Goal: Task Accomplishment & Management: Manage account settings

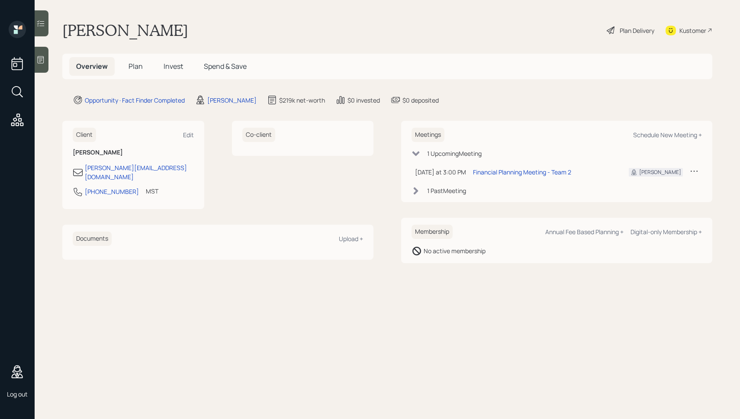
click at [628, 29] on div "Plan Delivery" at bounding box center [637, 30] width 35 height 9
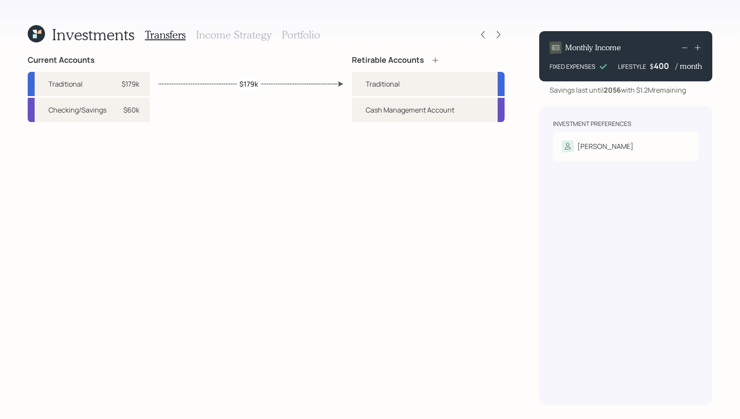
click at [217, 38] on h3 "Income Strategy" at bounding box center [233, 35] width 75 height 13
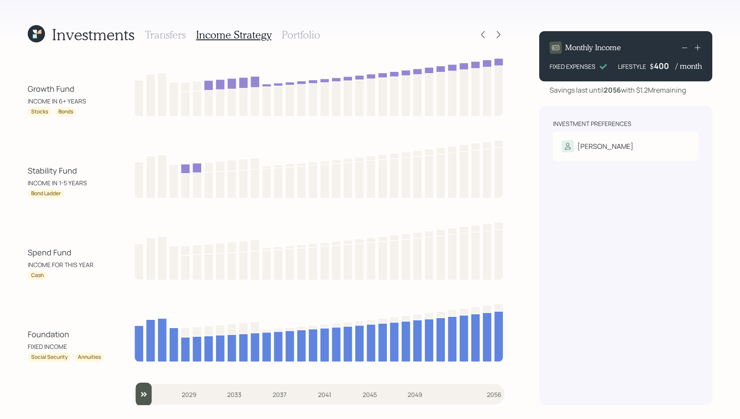
click at [33, 30] on icon at bounding box center [35, 32] width 4 height 4
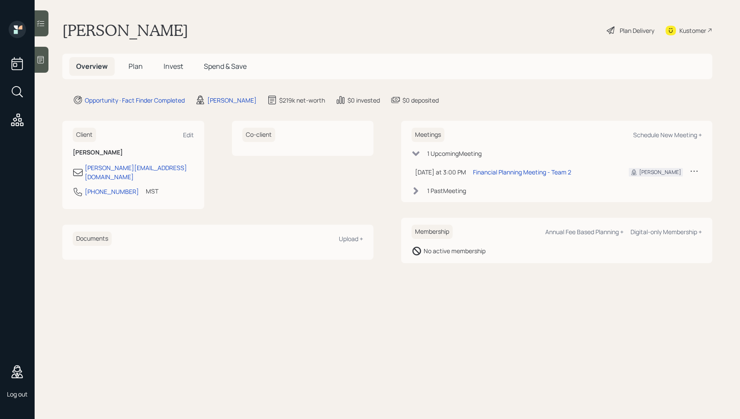
click at [168, 69] on span "Invest" at bounding box center [173, 66] width 19 height 10
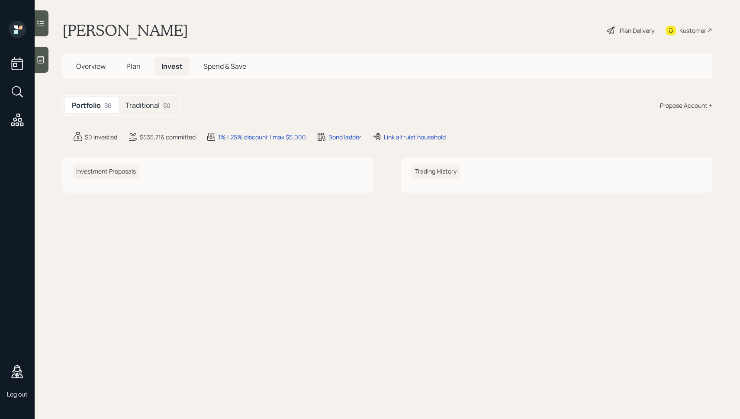
click at [157, 108] on h5 "Traditional" at bounding box center [143, 105] width 34 height 8
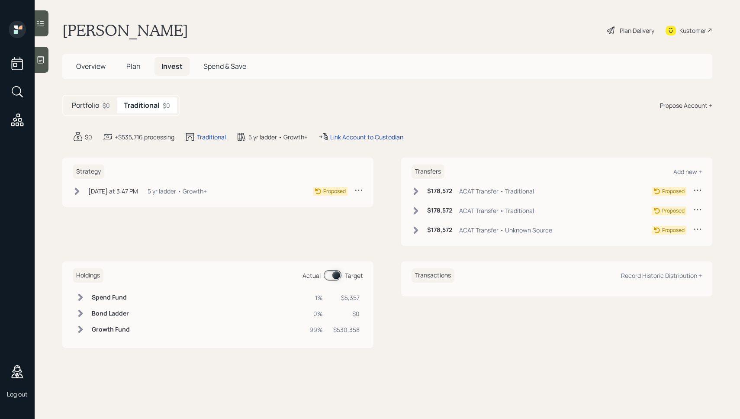
click at [237, 188] on div "[DATE] at 3:47 PM [DATE] 3:47 PM EDT 5 yr ladder • Growth+ Proposed" at bounding box center [218, 191] width 291 height 11
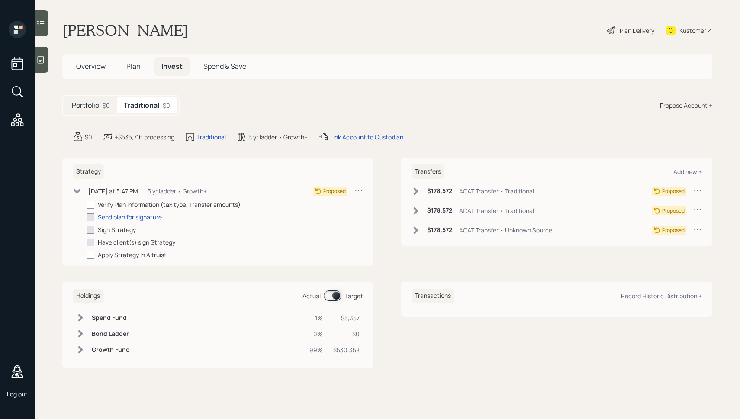
click at [136, 68] on span "Plan" at bounding box center [133, 66] width 14 height 10
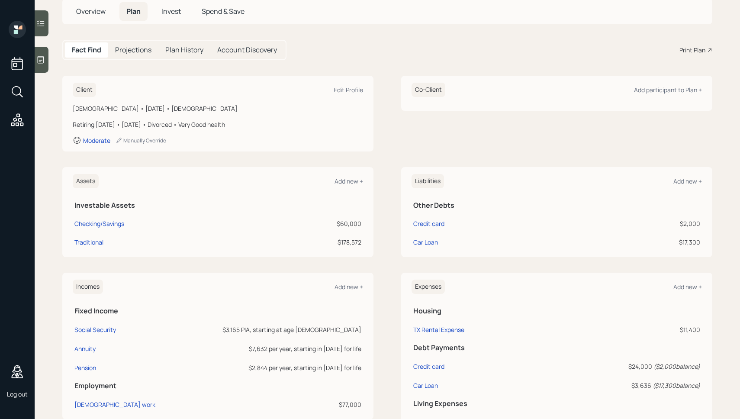
scroll to position [49, 0]
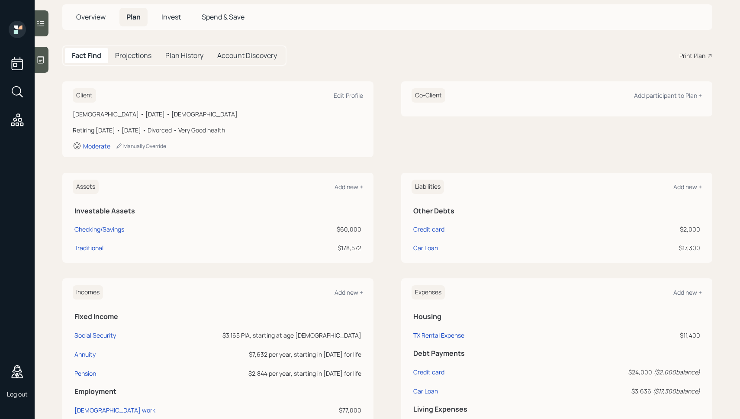
click at [178, 18] on span "Invest" at bounding box center [171, 17] width 19 height 10
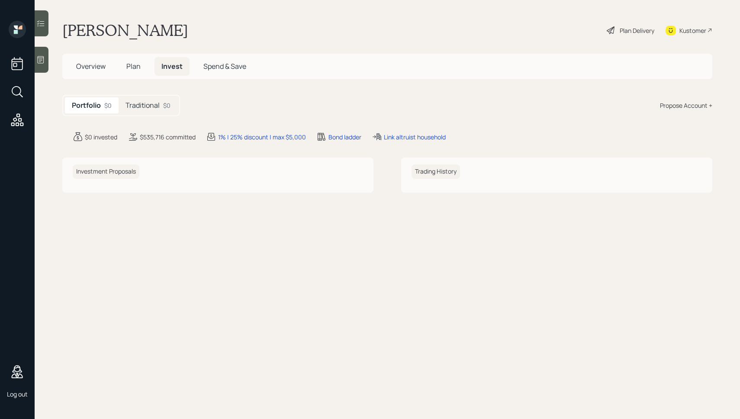
click at [146, 103] on h5 "Traditional" at bounding box center [143, 105] width 34 height 8
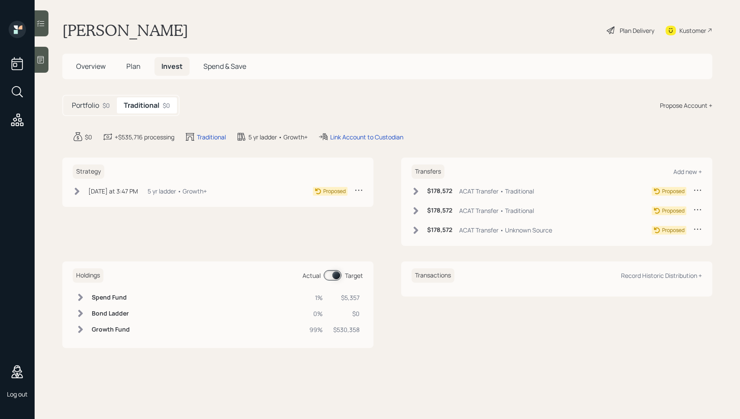
click at [417, 197] on div "$178,572 ACAT Transfer • Traditional Proposed" at bounding box center [557, 193] width 291 height 14
click at [417, 194] on icon at bounding box center [416, 191] width 9 height 9
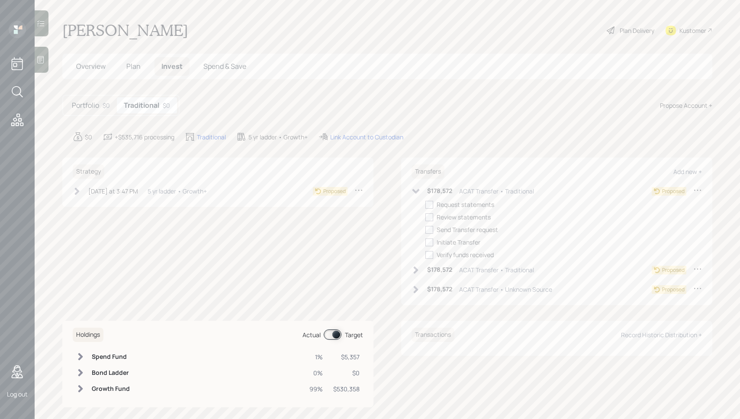
click at [415, 268] on icon at bounding box center [416, 269] width 5 height 7
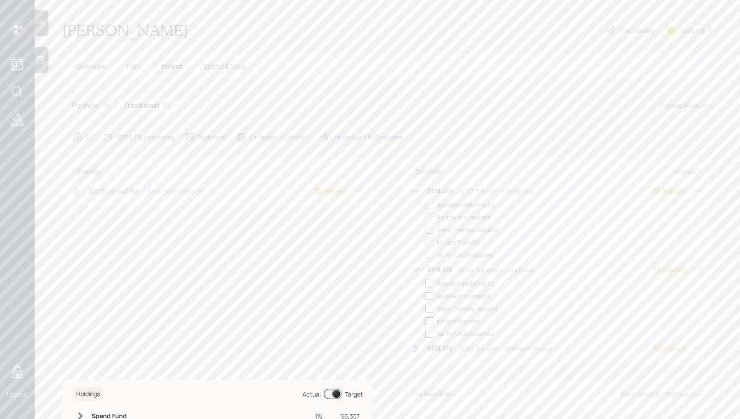
click at [412, 347] on icon at bounding box center [416, 349] width 9 height 9
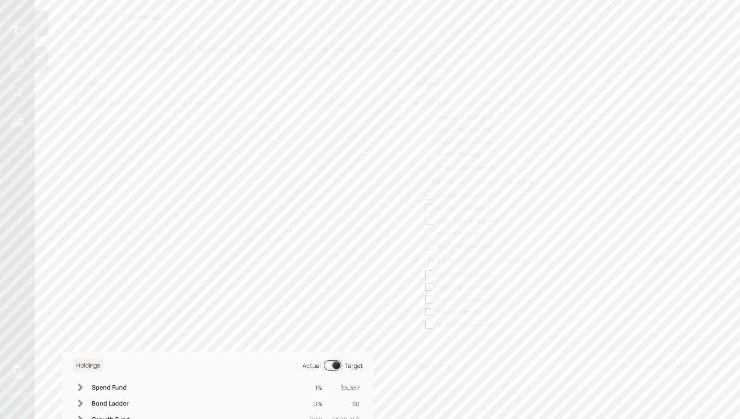
scroll to position [86, 0]
click at [75, 103] on icon at bounding box center [77, 105] width 5 height 7
click at [75, 103] on icon at bounding box center [77, 105] width 9 height 9
click at [78, 118] on icon at bounding box center [77, 117] width 5 height 7
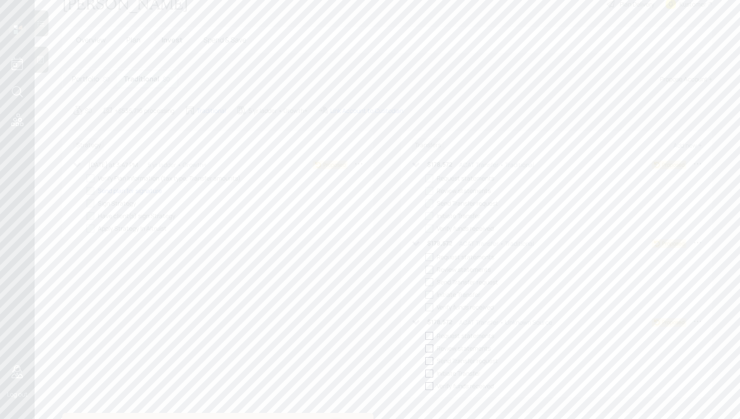
scroll to position [0, 0]
click at [632, 29] on div "Plan Delivery" at bounding box center [637, 30] width 35 height 9
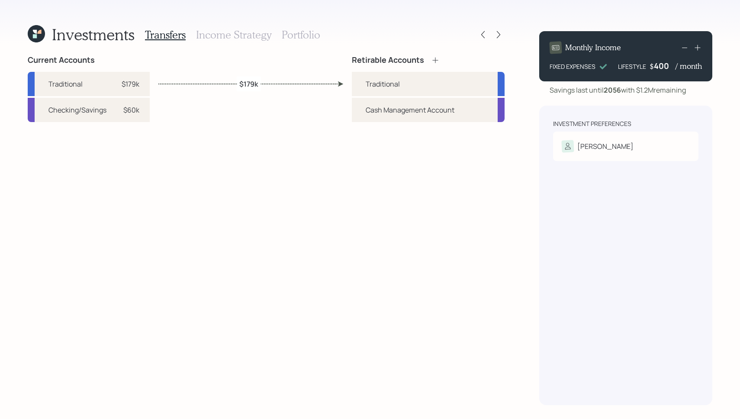
click at [245, 79] on label "$179k" at bounding box center [248, 84] width 19 height 10
select select "7a52bebe-898f-454c-8c9f-d2dfe6531296"
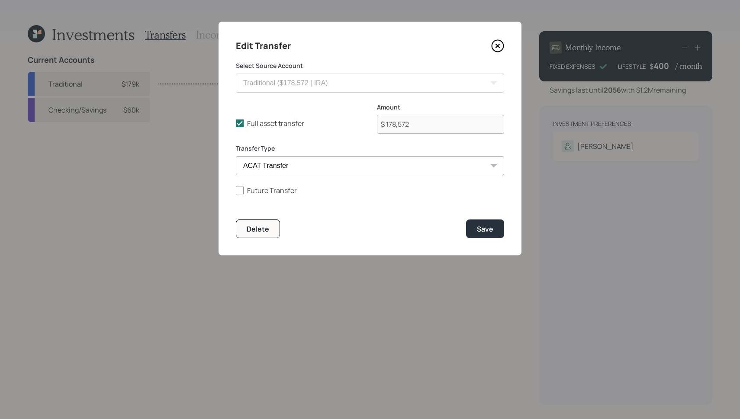
click at [501, 46] on icon at bounding box center [497, 45] width 13 height 13
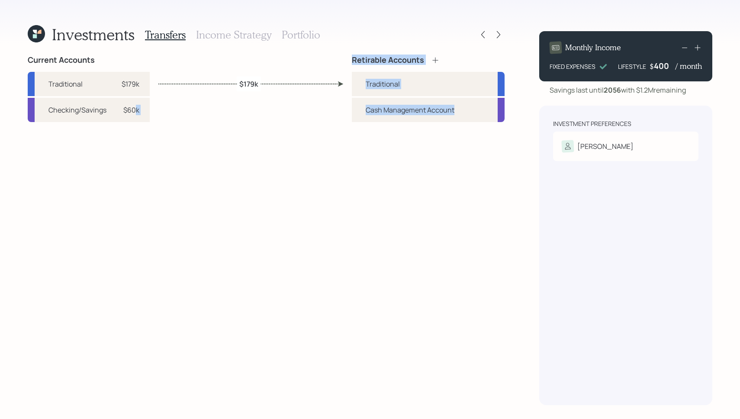
drag, startPoint x: 136, startPoint y: 105, endPoint x: 289, endPoint y: 140, distance: 156.3
click at [289, 140] on div "Current Accounts Traditional $179k Checking/Savings $60k Retirable Accounts Tra…" at bounding box center [266, 230] width 477 height 350
click at [433, 60] on icon at bounding box center [435, 60] width 9 height 9
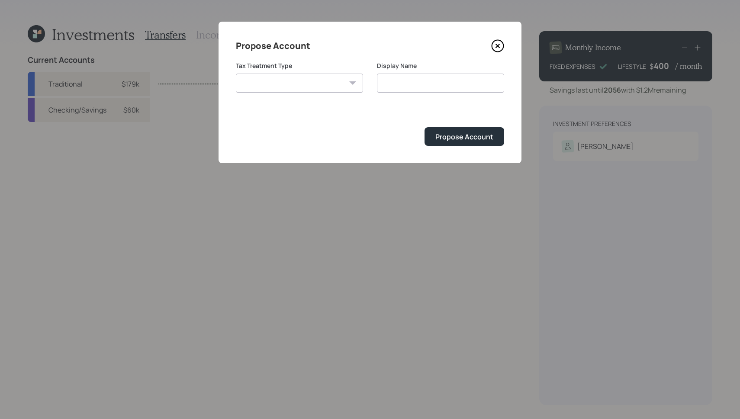
click at [494, 45] on icon at bounding box center [497, 45] width 13 height 13
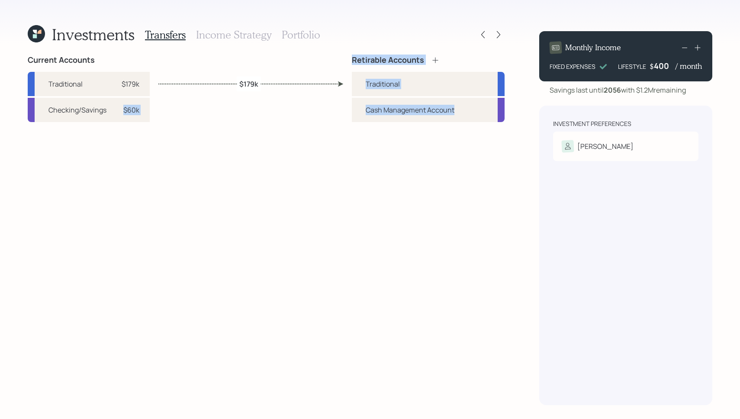
drag, startPoint x: 114, startPoint y: 103, endPoint x: 249, endPoint y: 158, distance: 145.7
click at [249, 158] on div "Current Accounts Traditional $179k Checking/Savings $60k Retirable Accounts Tra…" at bounding box center [266, 230] width 477 height 350
click at [136, 119] on div "Checking/Savings $60k" at bounding box center [89, 110] width 122 height 24
click at [129, 81] on div "$179k" at bounding box center [131, 84] width 18 height 10
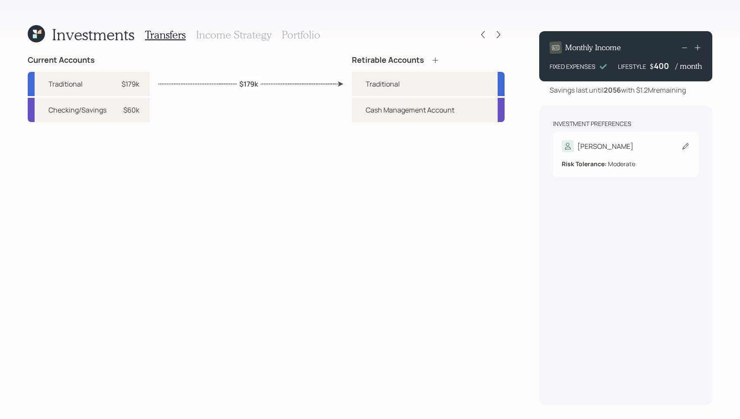
click at [615, 164] on div "Risk Tolerance: Moderate" at bounding box center [626, 163] width 128 height 9
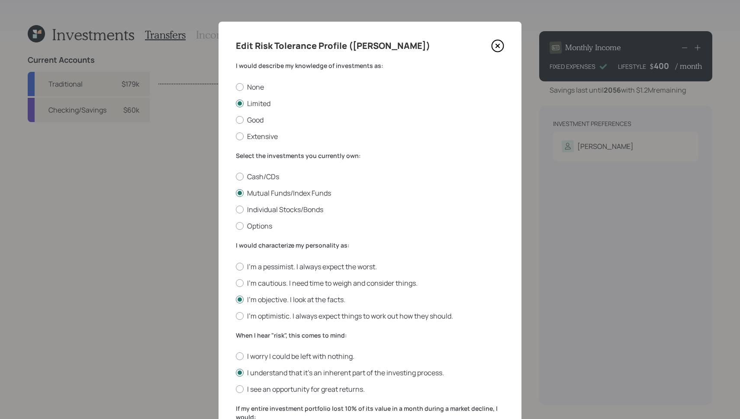
click at [501, 44] on icon at bounding box center [497, 45] width 13 height 13
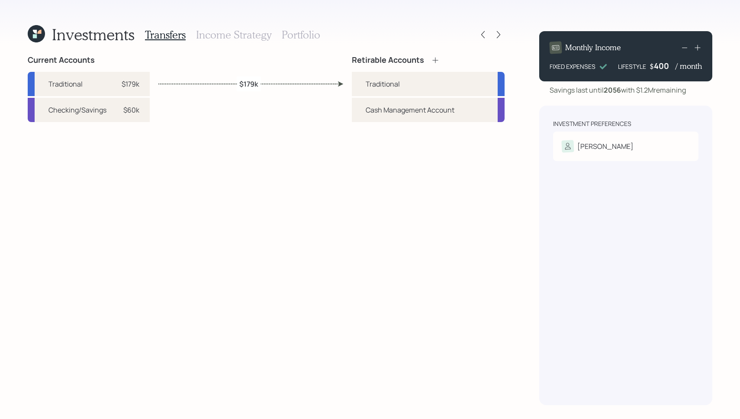
click at [216, 184] on div "Current Accounts Traditional $179k Checking/Savings $60k Retirable Accounts Tra…" at bounding box center [266, 230] width 477 height 350
